Goal: Information Seeking & Learning: Stay updated

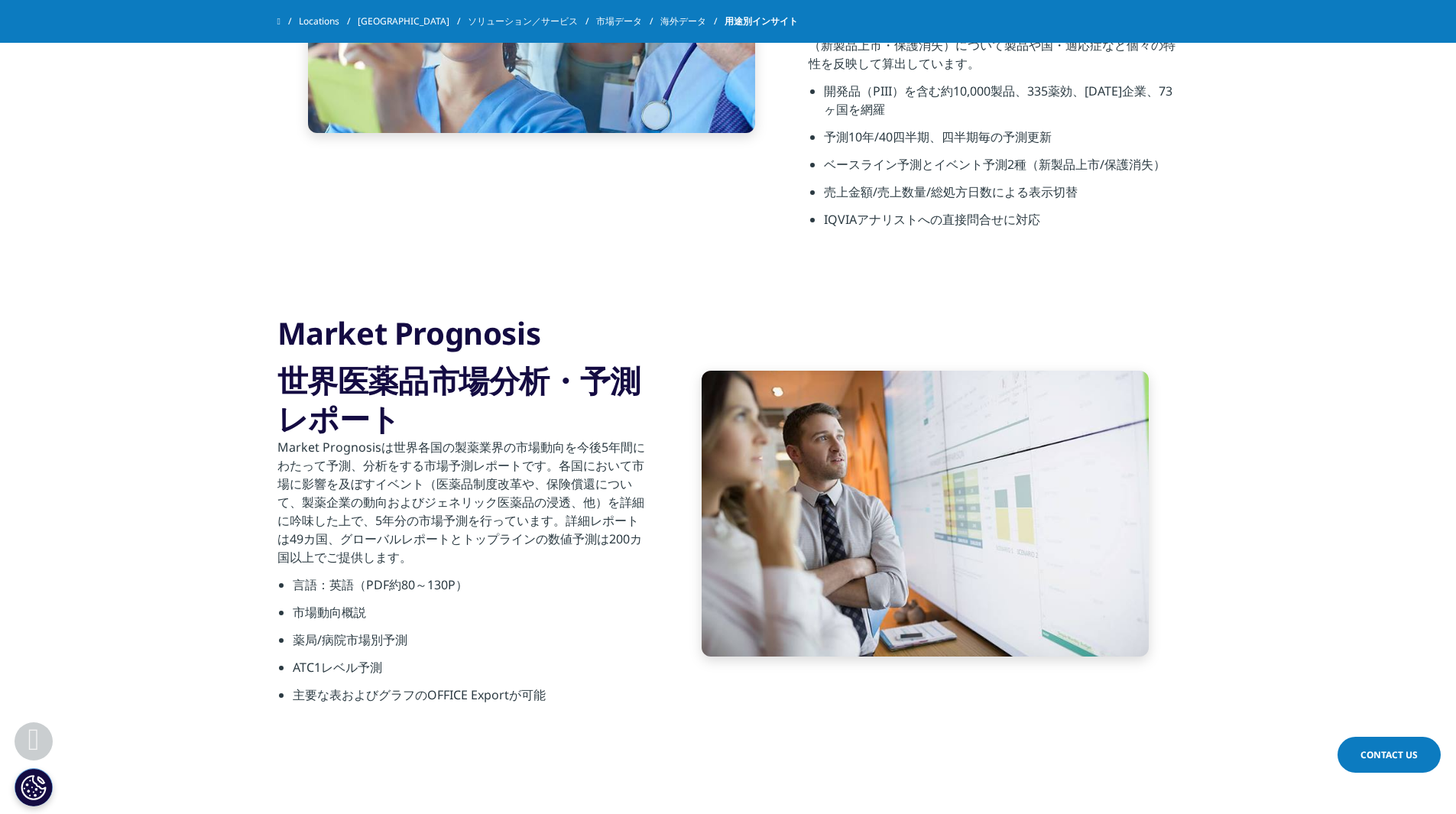
scroll to position [1070, 0]
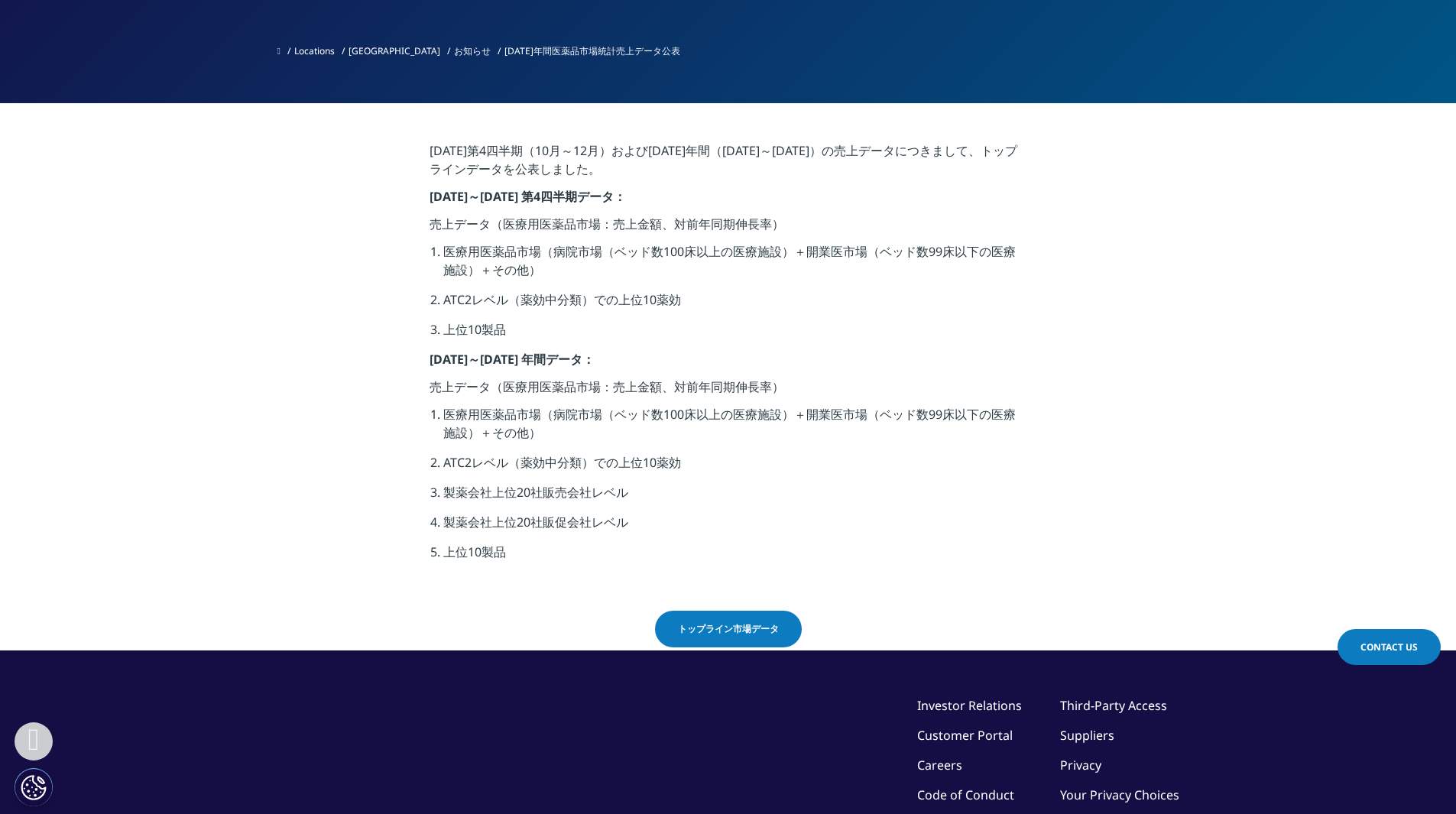
scroll to position [306, 0]
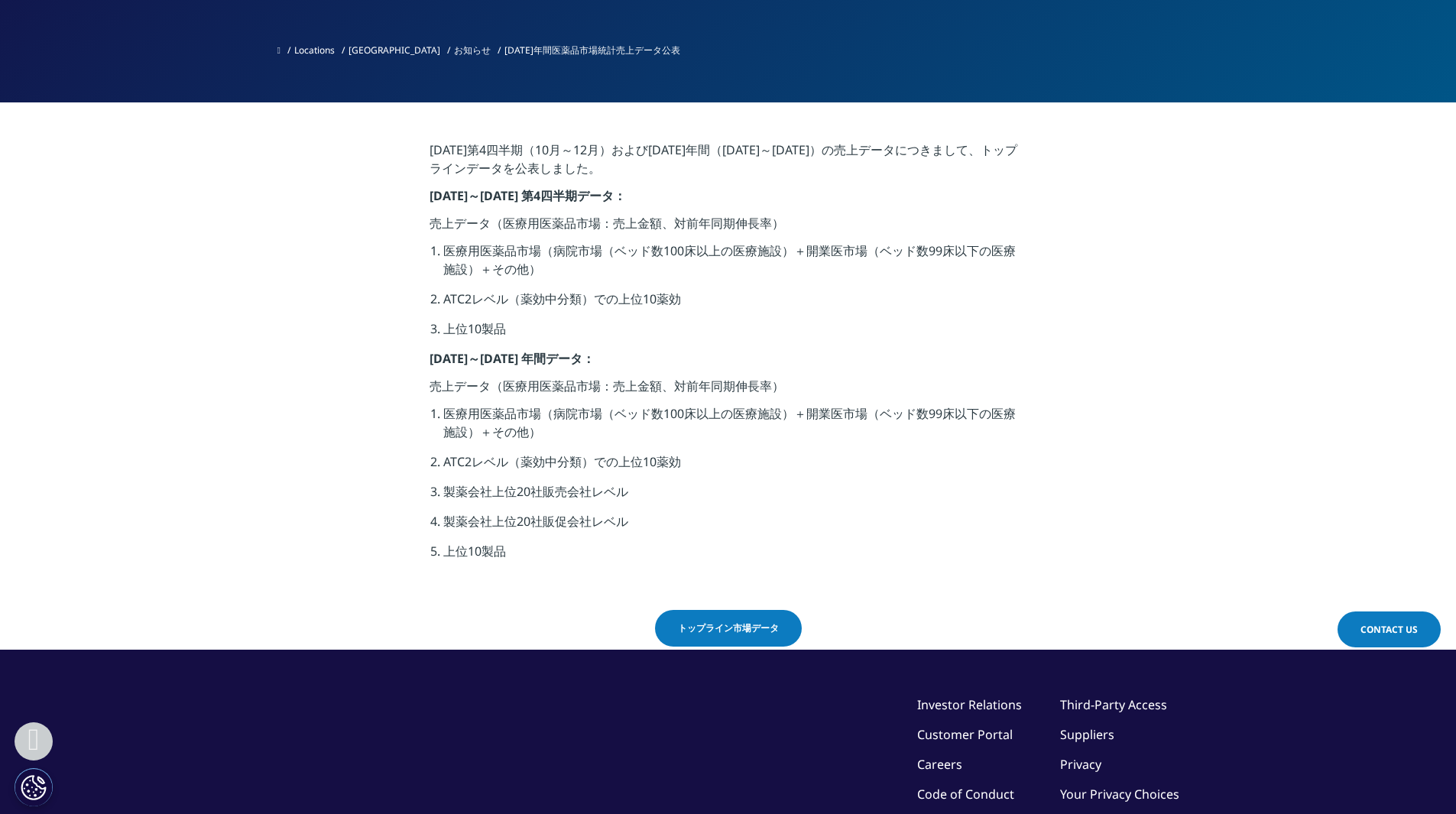
click at [687, 630] on span "トップライン市場データ" at bounding box center [728, 628] width 101 height 14
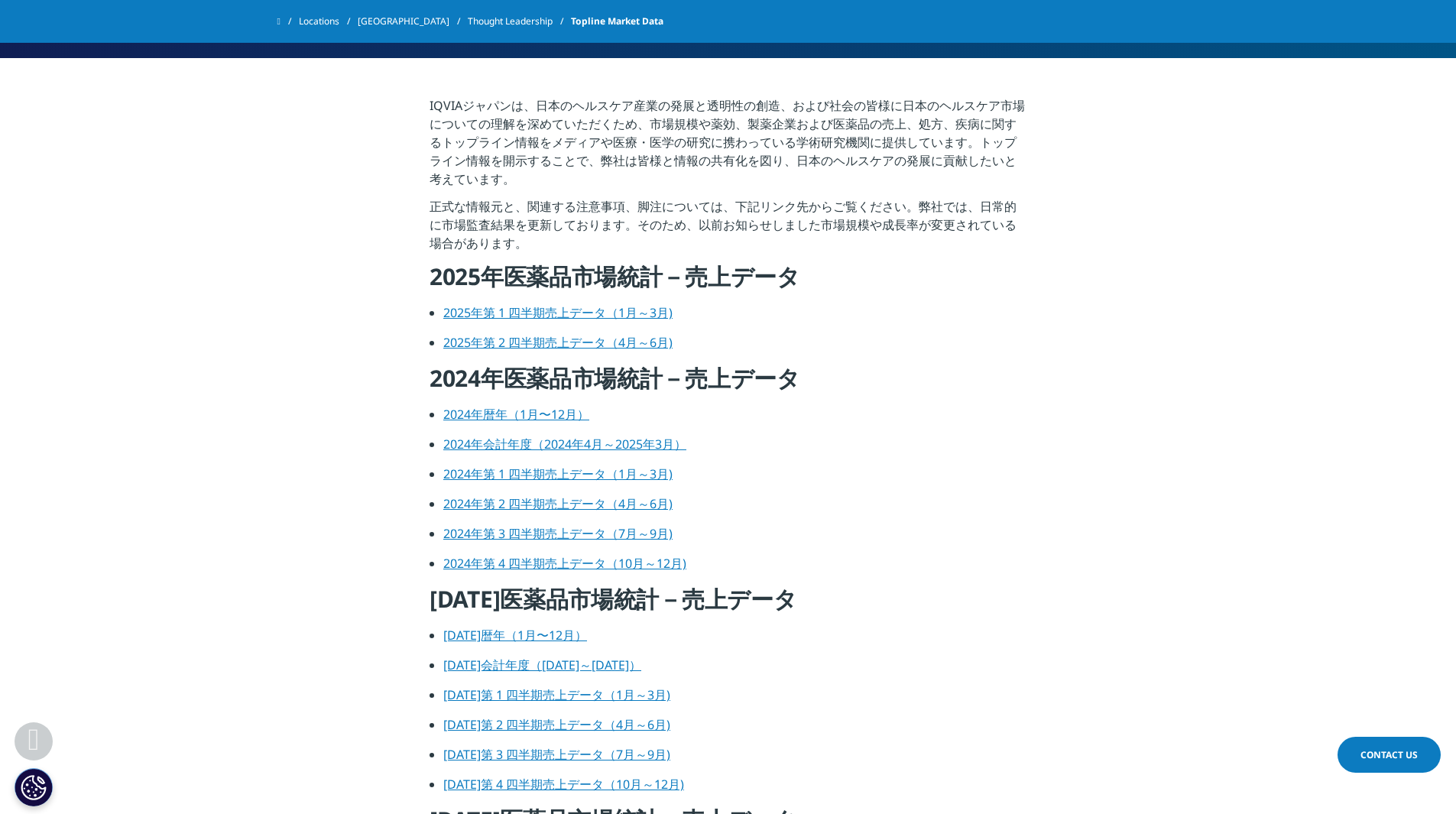
scroll to position [382, 0]
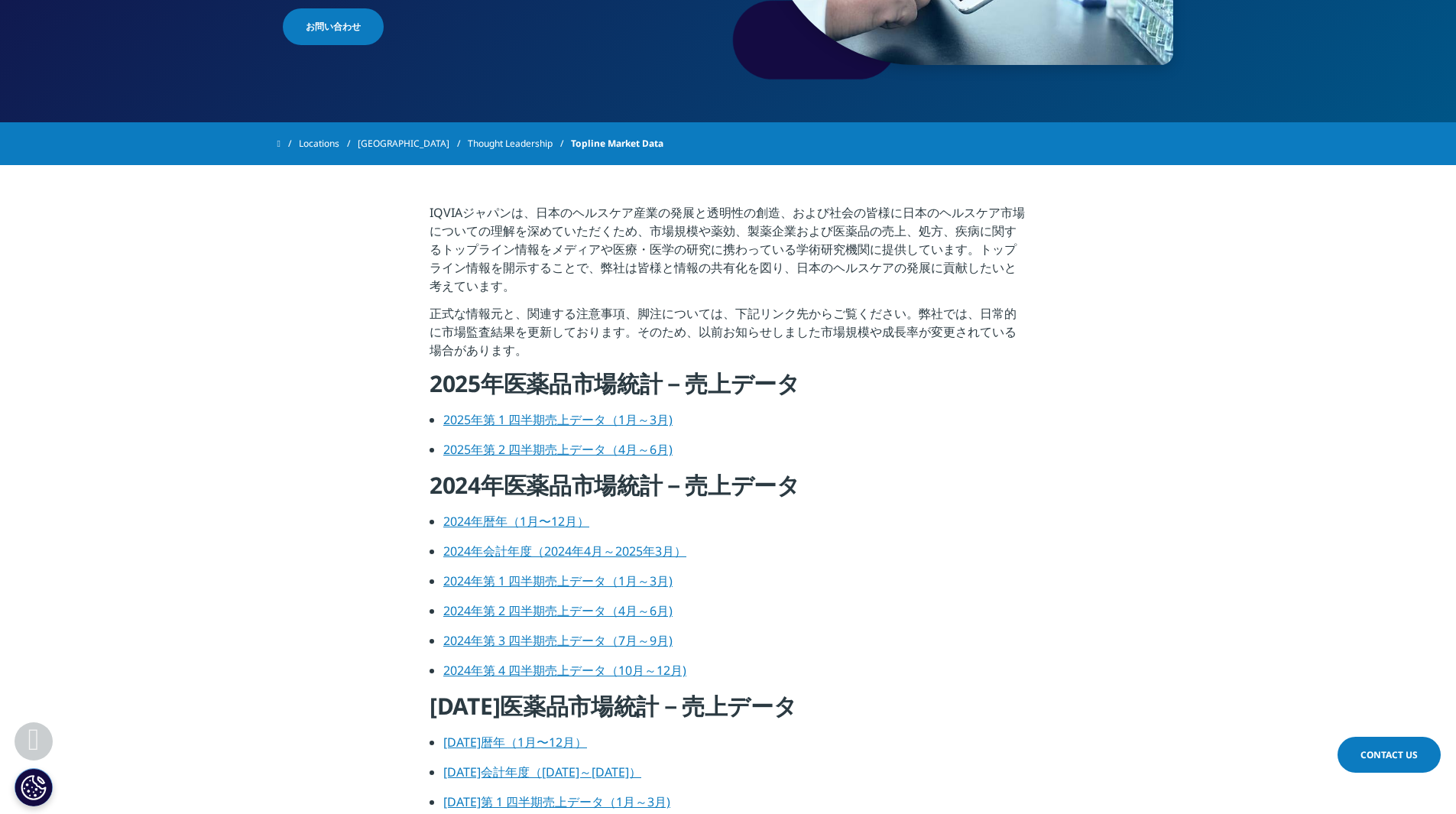
click at [571, 452] on link "2025年第 2 四半期売上データ（4月～6月)" at bounding box center [557, 449] width 229 height 17
